Goal: Find specific page/section: Find specific page/section

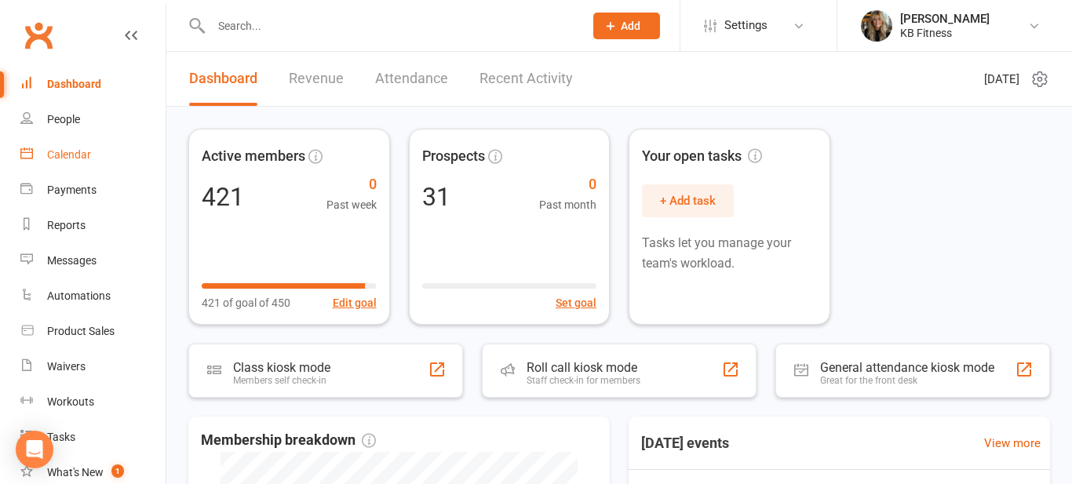
click at [73, 151] on div "Calendar" at bounding box center [69, 154] width 44 height 13
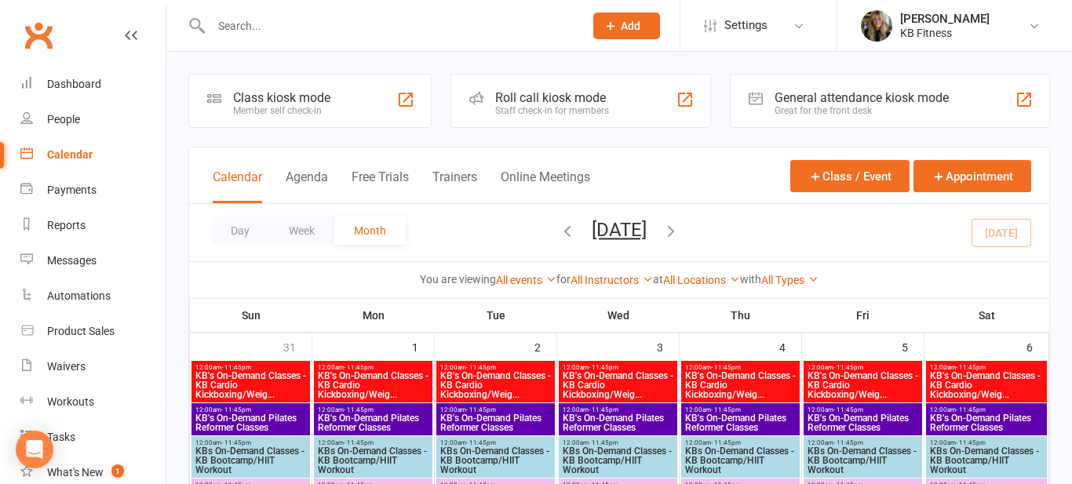
drag, startPoint x: 242, startPoint y: 235, endPoint x: 559, endPoint y: 239, distance: 317.0
click at [244, 235] on button "Day" at bounding box center [240, 231] width 58 height 28
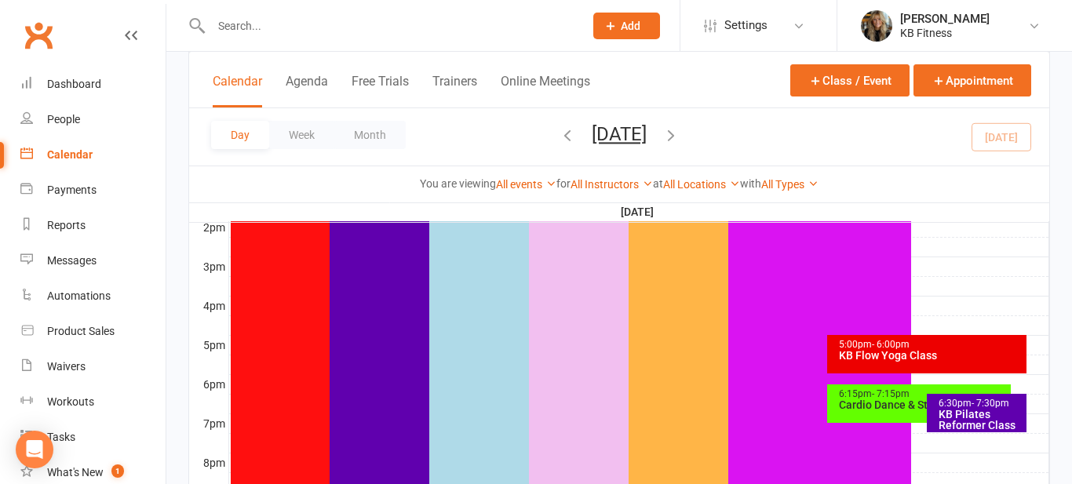
scroll to position [680, 0]
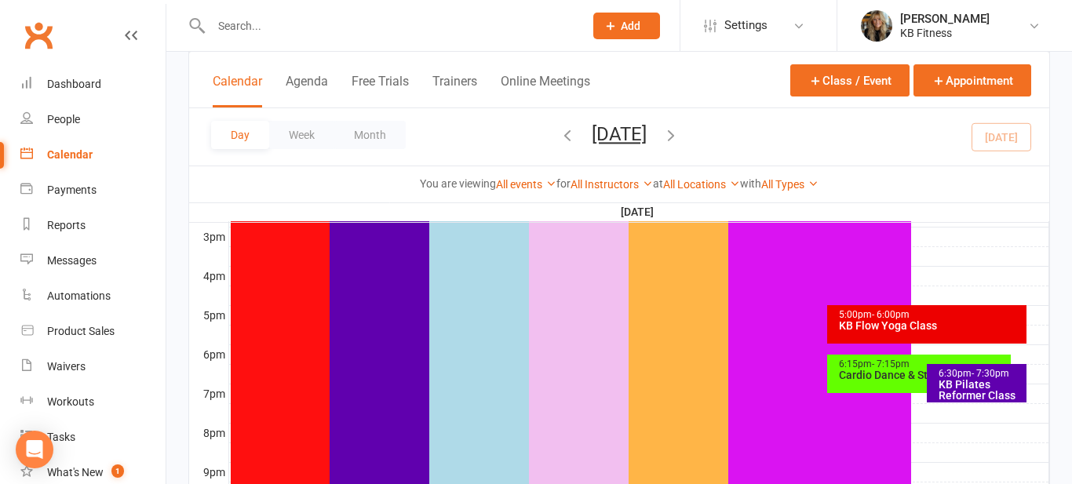
click at [879, 324] on div "KB Flow Yoga Class" at bounding box center [930, 325] width 185 height 11
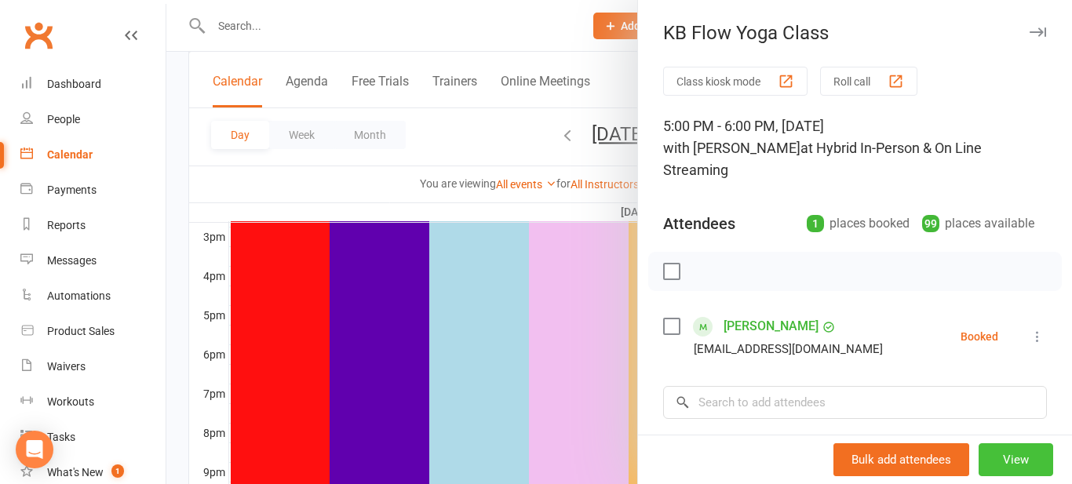
click at [1023, 461] on button "View" at bounding box center [1015, 459] width 75 height 33
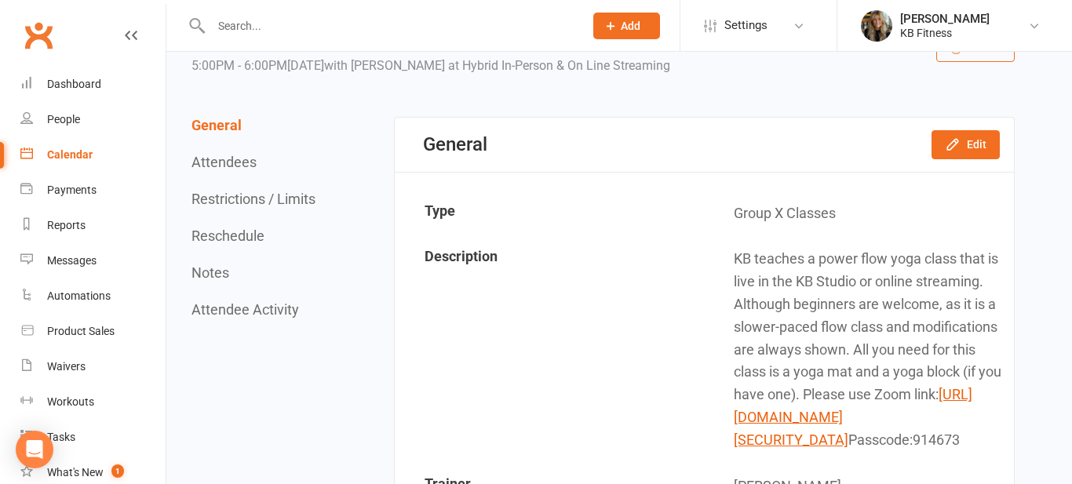
scroll to position [120, 0]
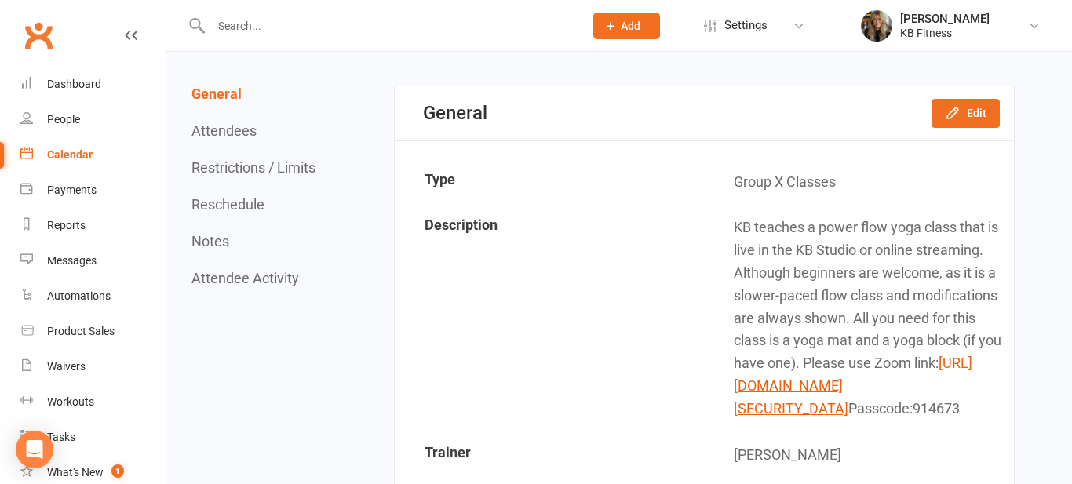
click at [862, 394] on td "KB teaches a power flow yoga class that is live in the KB Studio or online stre…" at bounding box center [859, 318] width 308 height 225
click at [810, 391] on link "[URL][DOMAIN_NAME][SECURITY_DATA]" at bounding box center [853, 386] width 239 height 62
